Goal: Transaction & Acquisition: Obtain resource

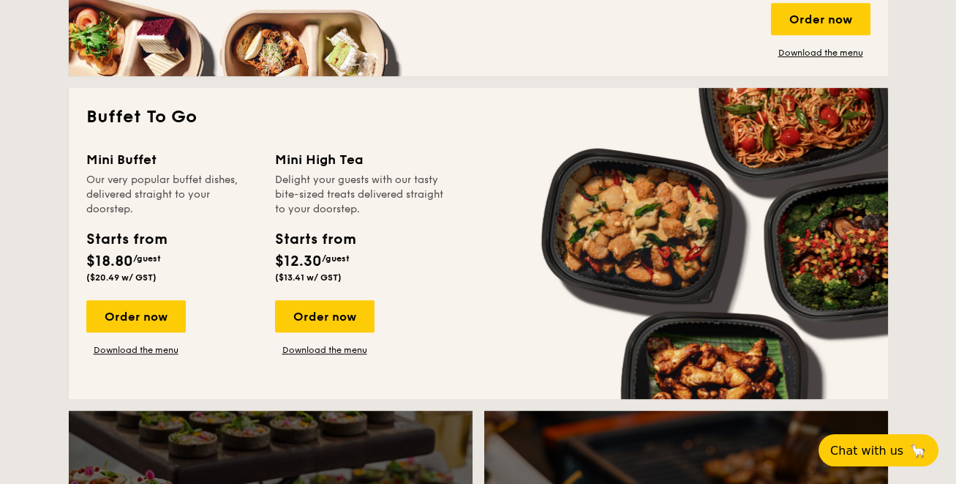
scroll to position [1219, 0]
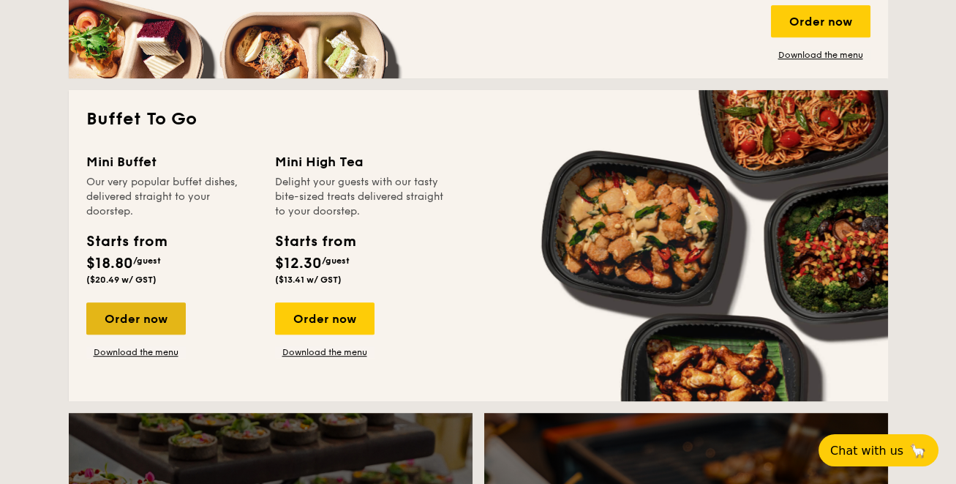
click at [150, 318] on div "Order now" at bounding box center [135, 318] width 99 height 32
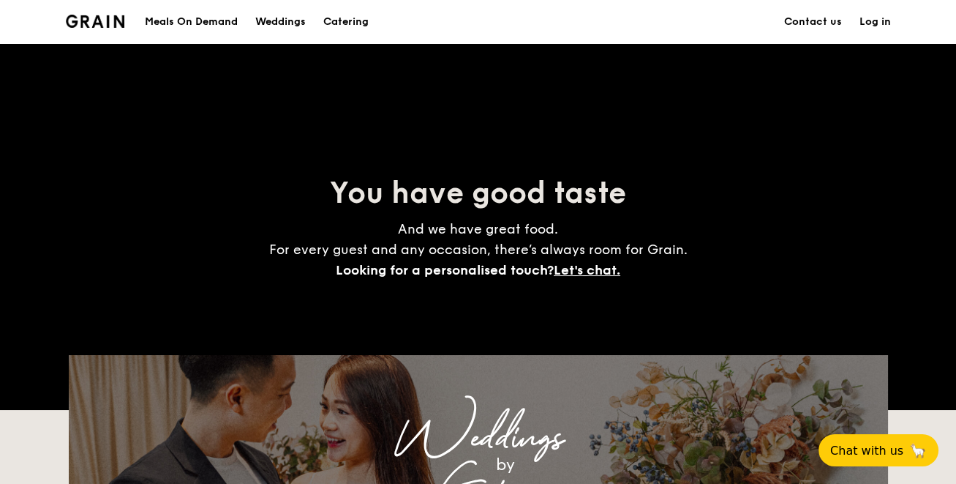
scroll to position [2818, 0]
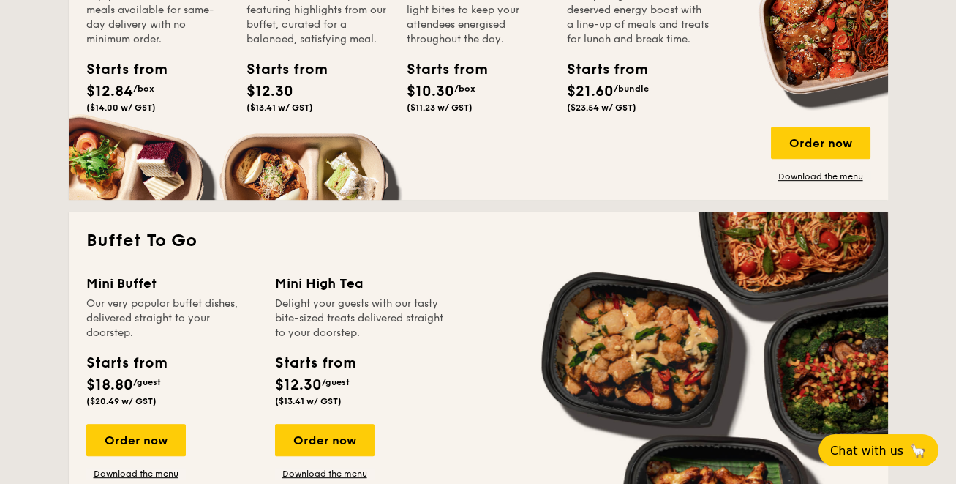
scroll to position [975, 0]
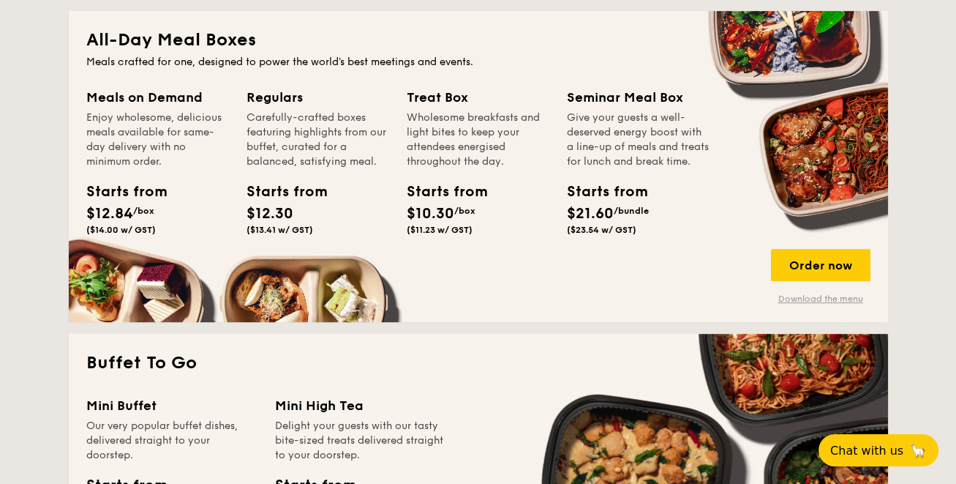
click at [821, 301] on link "Download the menu" at bounding box center [820, 299] width 99 height 12
